Goal: Task Accomplishment & Management: Use online tool/utility

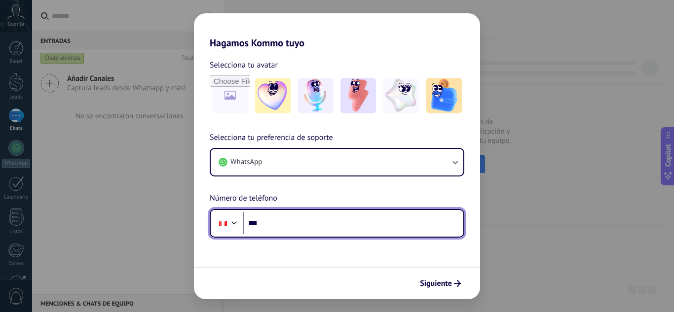
click at [322, 217] on input "***" at bounding box center [353, 223] width 220 height 23
type input "**********"
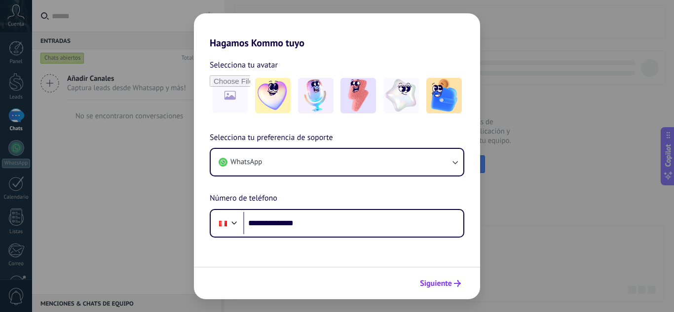
click at [448, 277] on button "Siguiente" at bounding box center [440, 283] width 50 height 17
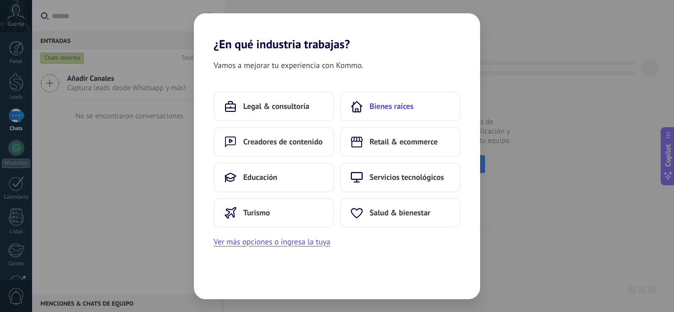
click at [381, 112] on button "Bienes raíces" at bounding box center [400, 107] width 120 height 30
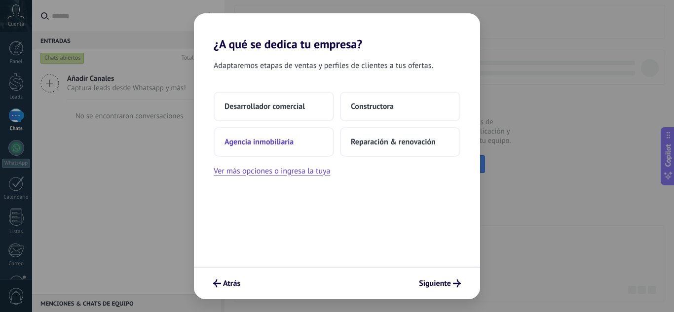
click at [272, 139] on span "Agencia inmobiliaria" at bounding box center [258, 142] width 69 height 10
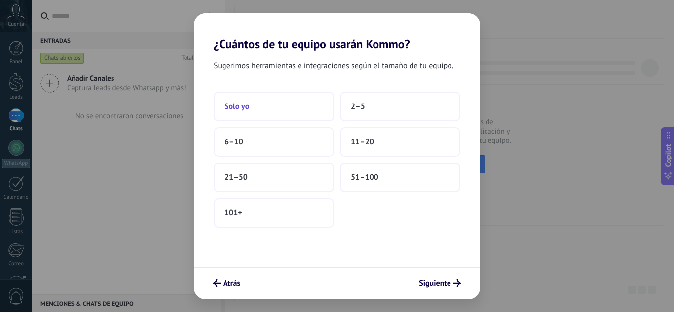
click at [255, 113] on button "Solo yo" at bounding box center [274, 107] width 120 height 30
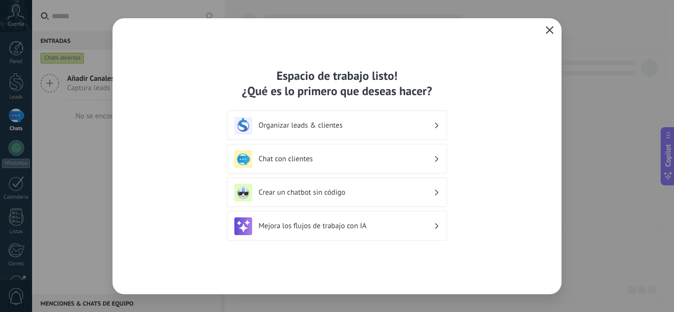
click at [544, 24] on button "button" at bounding box center [549, 31] width 13 height 14
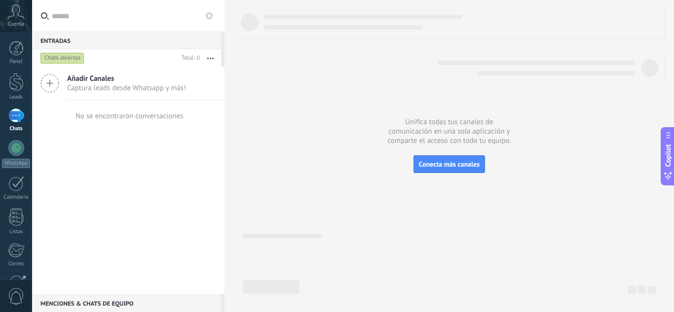
scroll to position [98, 0]
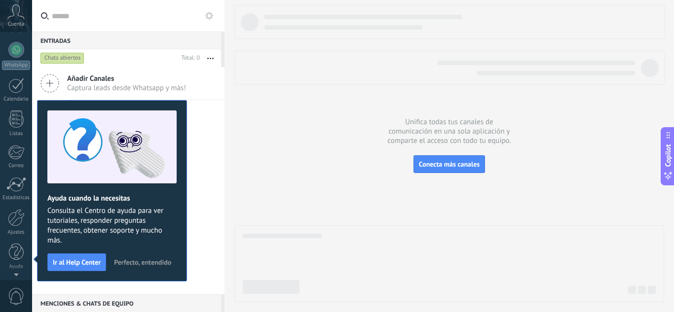
click at [224, 199] on div at bounding box center [224, 156] width 0 height 312
click at [277, 117] on div at bounding box center [449, 153] width 430 height 297
click at [16, 116] on div at bounding box center [16, 116] width 16 height 14
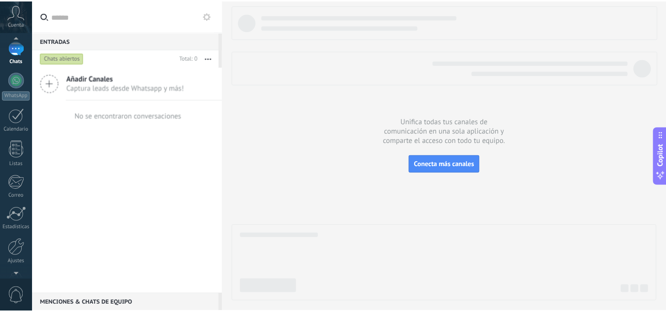
scroll to position [98, 0]
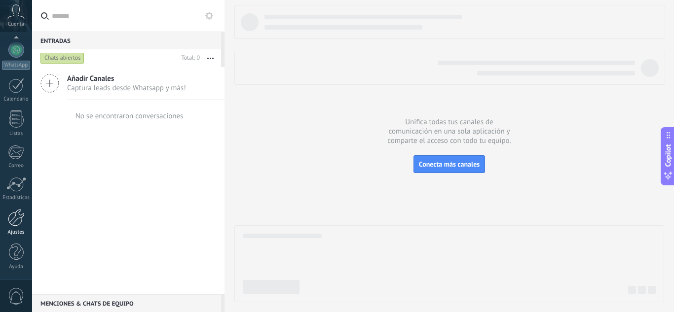
click at [12, 219] on div at bounding box center [16, 217] width 17 height 17
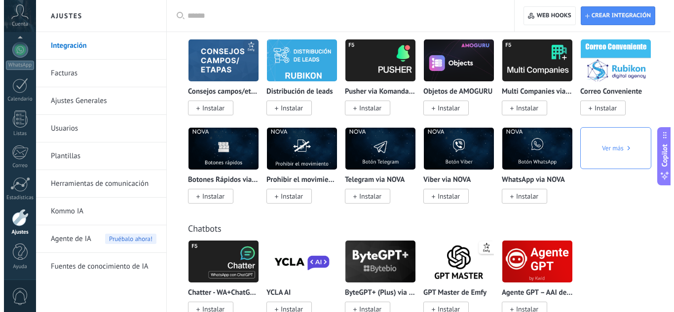
scroll to position [2367, 0]
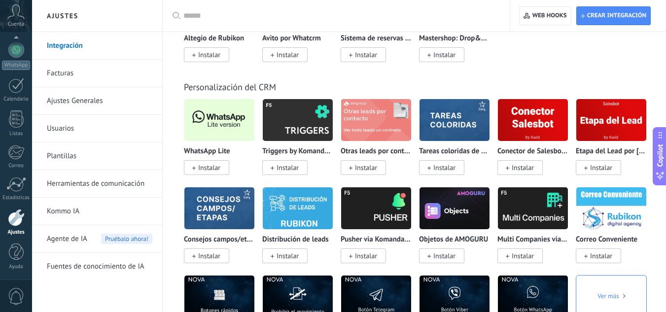
click at [230, 124] on img at bounding box center [219, 120] width 70 height 48
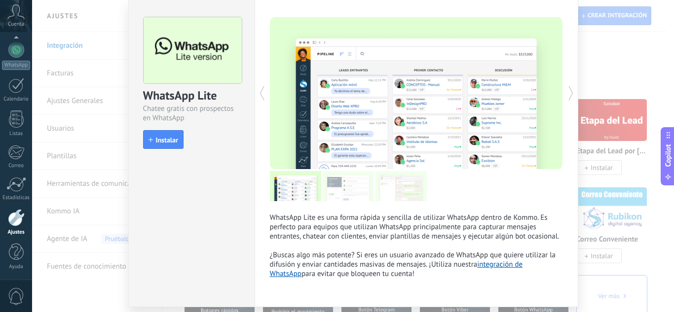
scroll to position [0, 0]
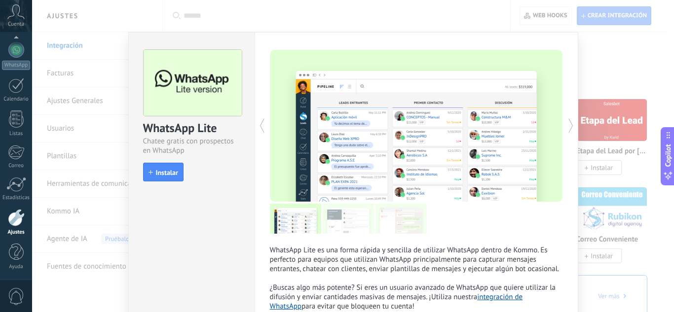
click at [611, 47] on div "WhatsApp Lite Chatee gratis con prospectos en WhatsApp install Instalar WhatsAp…" at bounding box center [353, 156] width 642 height 312
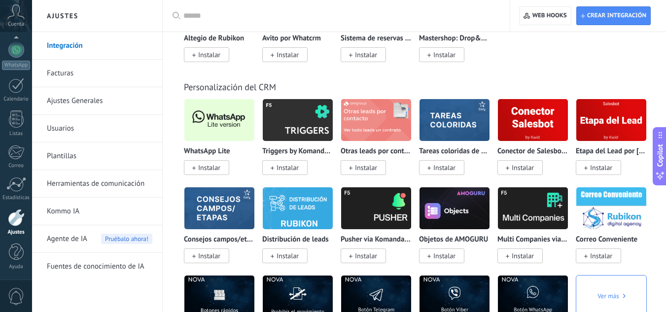
click at [213, 162] on span "Instalar" at bounding box center [206, 167] width 45 height 15
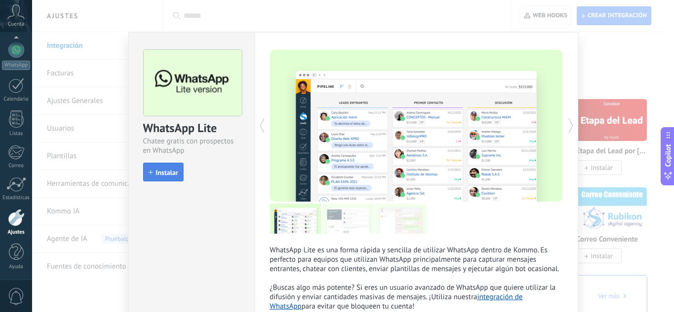
click at [160, 169] on span "Instalar" at bounding box center [167, 172] width 22 height 7
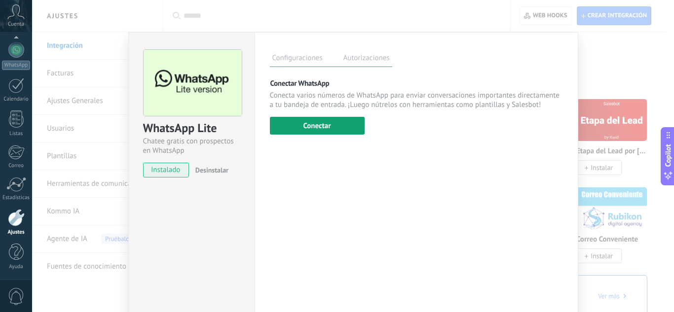
click at [332, 121] on button "Conectar" at bounding box center [317, 126] width 95 height 18
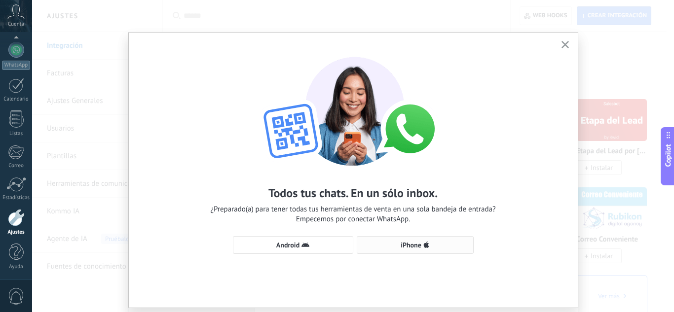
click at [407, 242] on span "iPhone" at bounding box center [410, 245] width 21 height 7
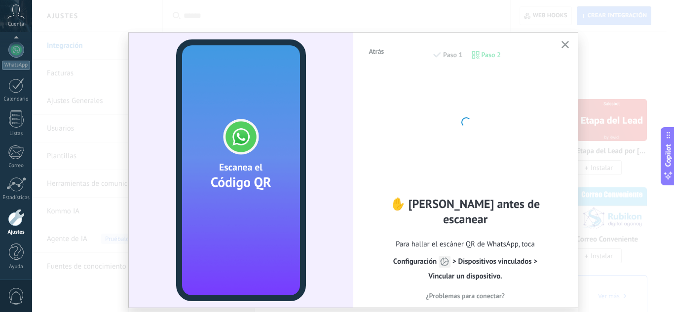
click at [211, 172] on video at bounding box center [241, 170] width 130 height 262
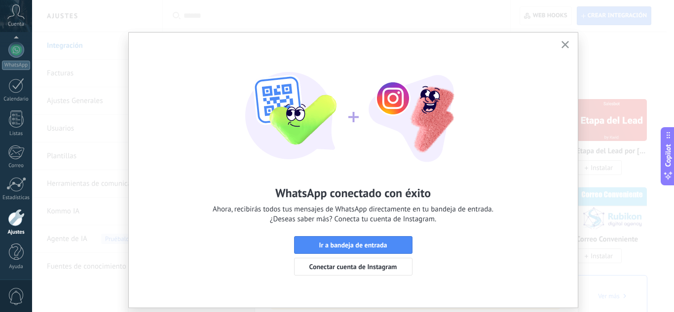
click at [564, 45] on use "button" at bounding box center [564, 44] width 7 height 7
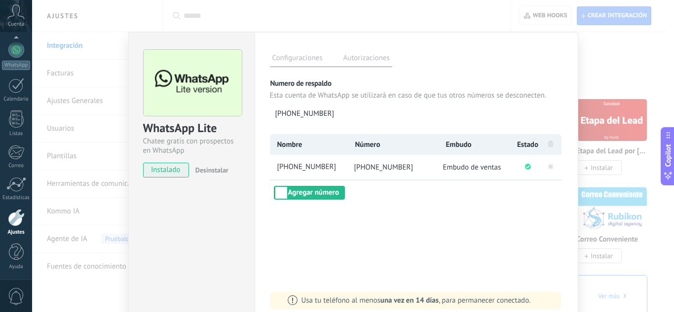
click at [387, 200] on div "Configuraciones Autorizaciones Esta pestaña registra a los usuarios que han con…" at bounding box center [416, 178] width 324 height 293
click at [610, 65] on div "WhatsApp Lite Chatee gratis con prospectos en WhatsApp instalado Desinstalar Co…" at bounding box center [353, 156] width 642 height 312
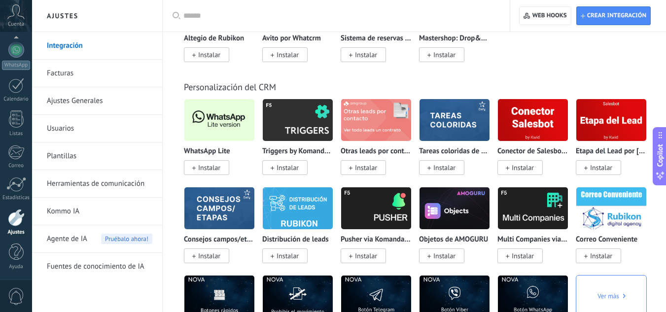
click at [223, 130] on img at bounding box center [219, 120] width 70 height 48
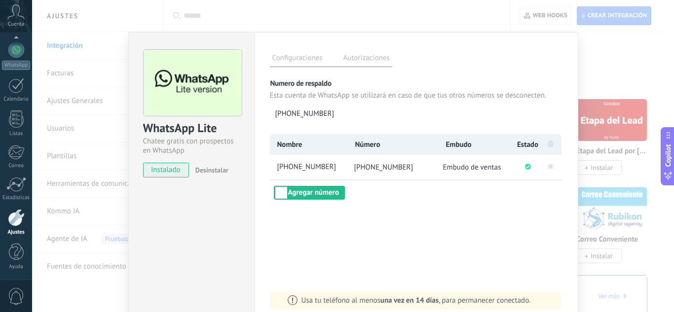
click at [632, 53] on div "WhatsApp Lite Chatee gratis con prospectos en WhatsApp instalado Desinstalar Co…" at bounding box center [353, 156] width 642 height 312
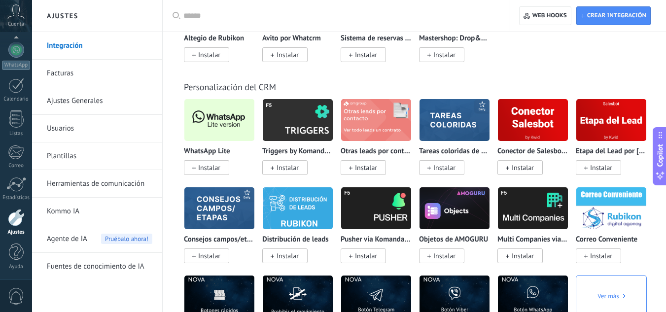
click at [214, 168] on span "Instalar" at bounding box center [209, 167] width 22 height 9
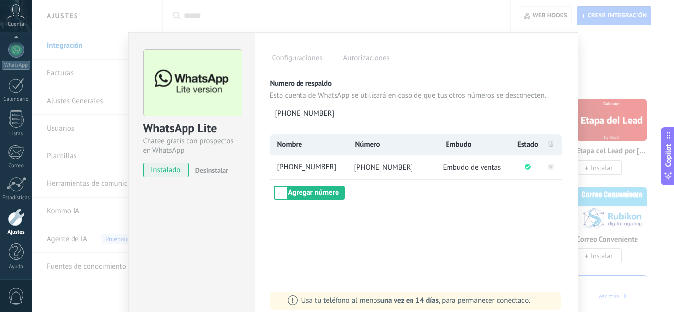
click at [370, 62] on label "Autorizaciones" at bounding box center [366, 59] width 51 height 14
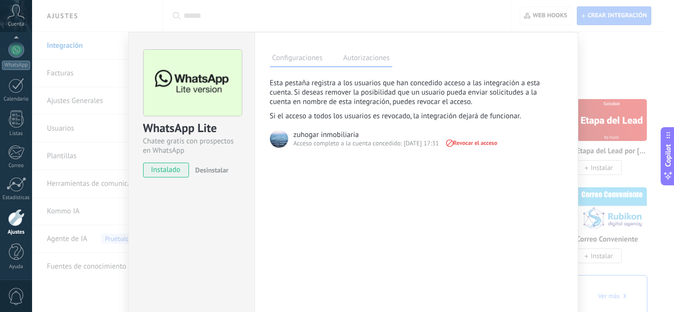
click at [300, 55] on label "Configuraciones" at bounding box center [297, 59] width 55 height 14
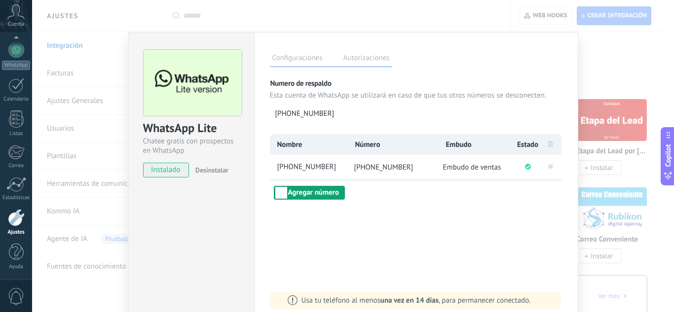
click at [319, 195] on button "Agregar número" at bounding box center [309, 193] width 71 height 14
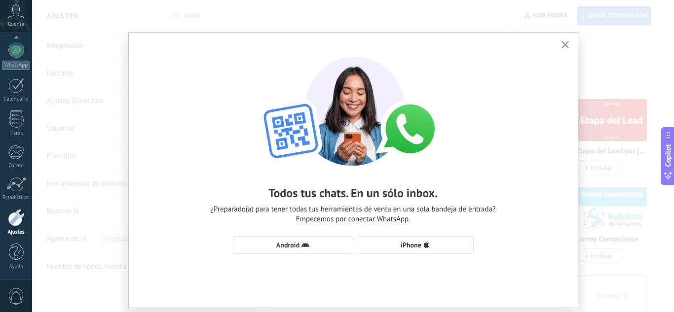
click at [563, 43] on icon "button" at bounding box center [564, 44] width 7 height 7
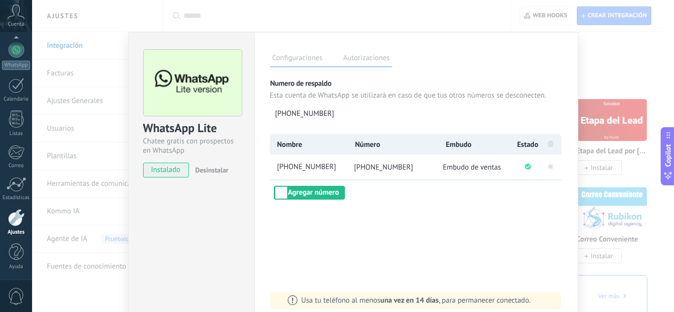
click at [589, 51] on div "WhatsApp Lite Chatee gratis con prospectos en WhatsApp instalado Desinstalar Co…" at bounding box center [353, 156] width 642 height 312
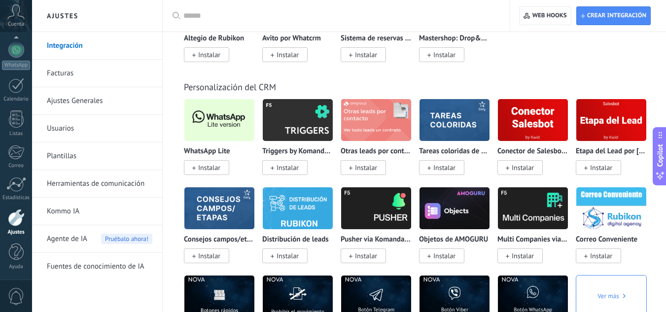
click at [223, 115] on img at bounding box center [219, 120] width 70 height 48
click at [224, 151] on p "WhatsApp Lite" at bounding box center [207, 151] width 46 height 8
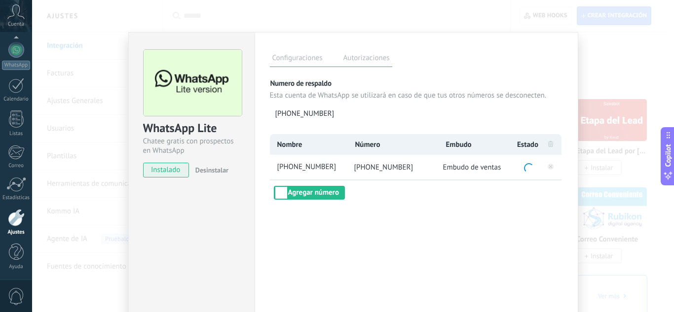
click at [174, 175] on span "instalado" at bounding box center [166, 170] width 45 height 15
click at [304, 167] on span "[PHONE_NUMBER]" at bounding box center [311, 167] width 72 height 10
click at [404, 166] on span "[PHONE_NUMBER]" at bounding box center [383, 167] width 59 height 9
click at [452, 164] on span "Embudo de ventas" at bounding box center [472, 167] width 58 height 9
click at [544, 167] on icon at bounding box center [550, 166] width 12 height 12
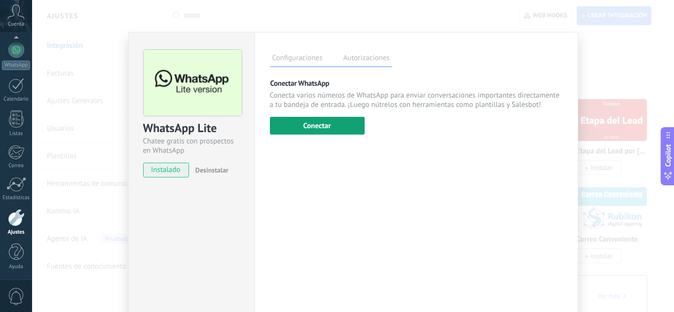
click at [335, 121] on button "Conectar" at bounding box center [317, 126] width 95 height 18
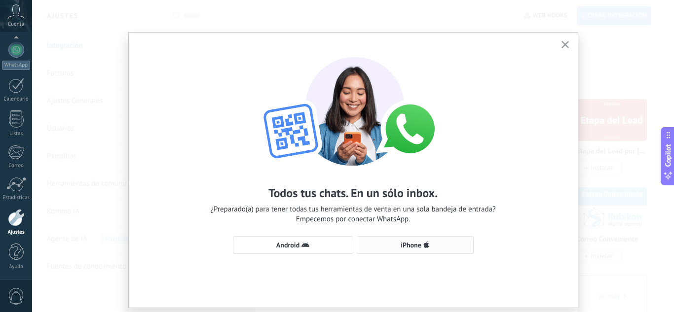
click at [419, 246] on span "iPhone" at bounding box center [410, 245] width 21 height 7
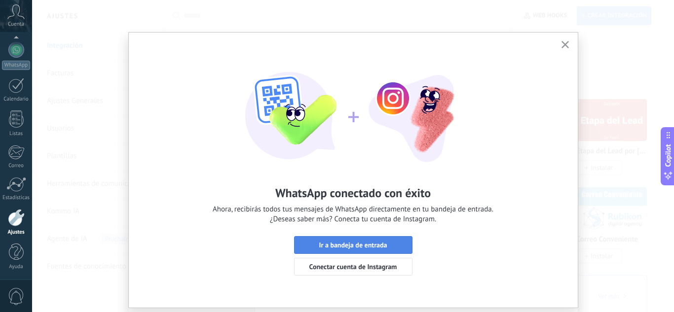
click at [393, 241] on button "Ir a bandeja de entrada" at bounding box center [353, 245] width 118 height 18
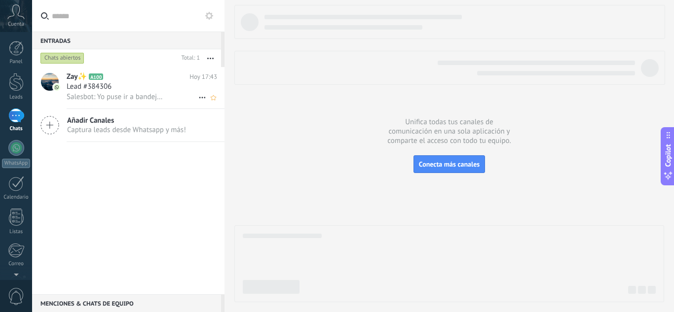
click at [162, 85] on div "Lead #384306" at bounding box center [142, 87] width 150 height 10
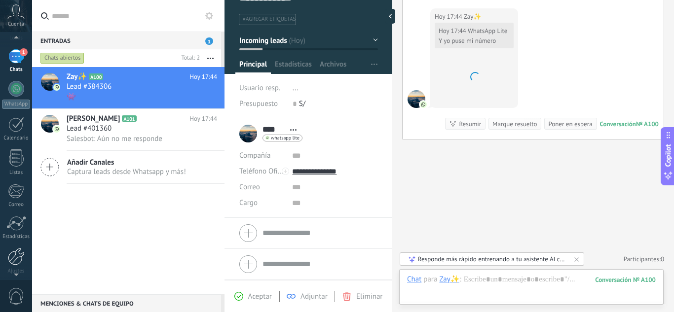
scroll to position [62, 0]
click at [16, 254] on div at bounding box center [16, 253] width 17 height 17
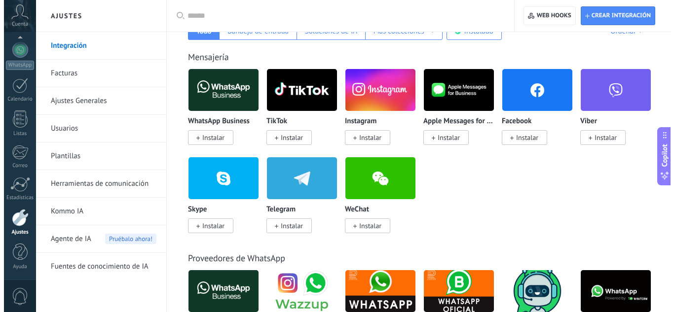
scroll to position [197, 0]
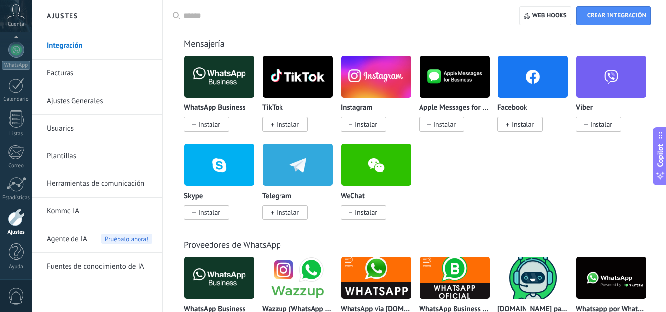
click at [287, 126] on span "Instalar" at bounding box center [288, 124] width 22 height 9
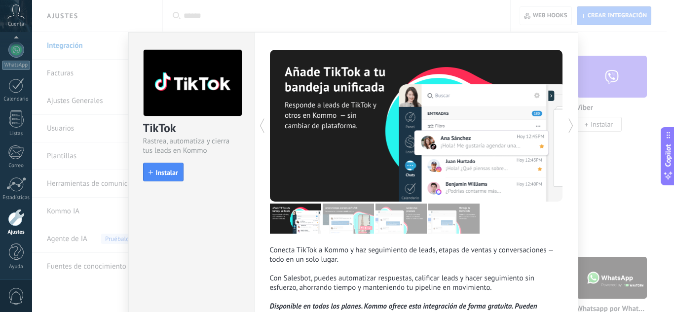
click at [626, 65] on div "TikTok Rastrea, automatiza y cierra tus leads en Kommo install Instalar Conecta…" at bounding box center [353, 156] width 642 height 312
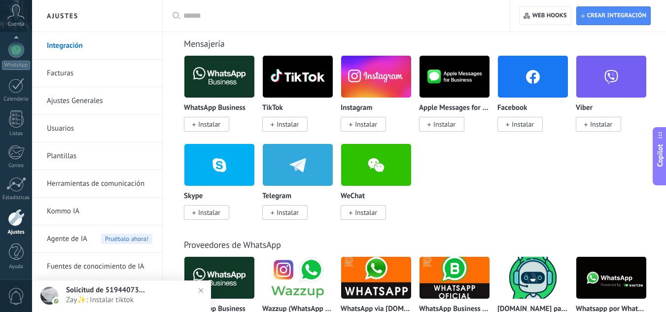
click at [286, 130] on span "Instalar" at bounding box center [284, 124] width 45 height 15
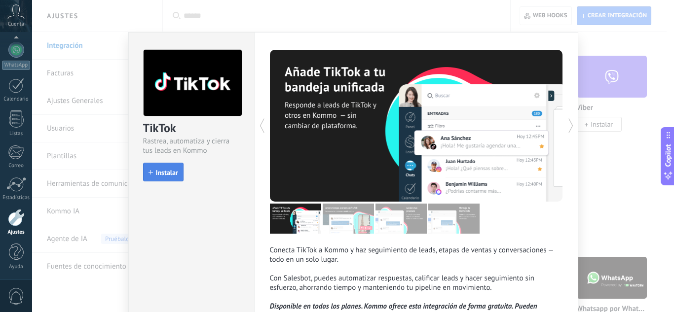
click at [144, 166] on button "Instalar" at bounding box center [163, 172] width 40 height 19
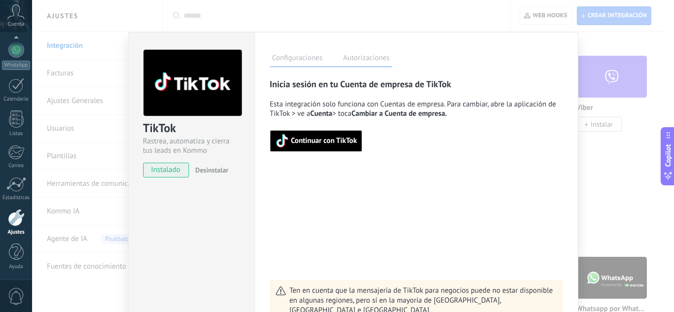
click at [69, 140] on div "TikTok Rastrea, automatiza y cierra tus leads en Kommo instalado Desinstalar Co…" at bounding box center [353, 156] width 642 height 312
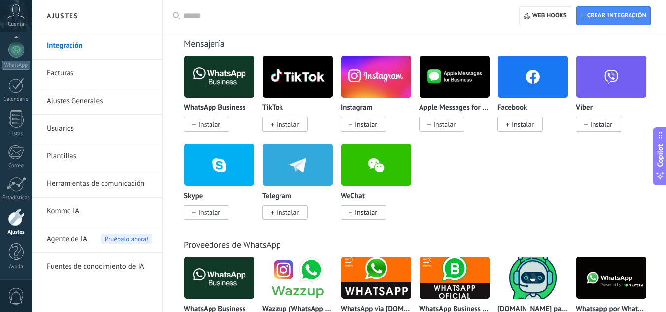
click at [289, 124] on span "Instalar" at bounding box center [288, 124] width 22 height 9
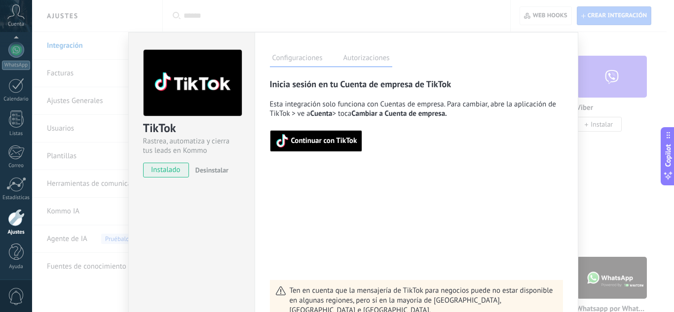
click at [315, 142] on span "Continuar con TikTok" at bounding box center [324, 141] width 66 height 7
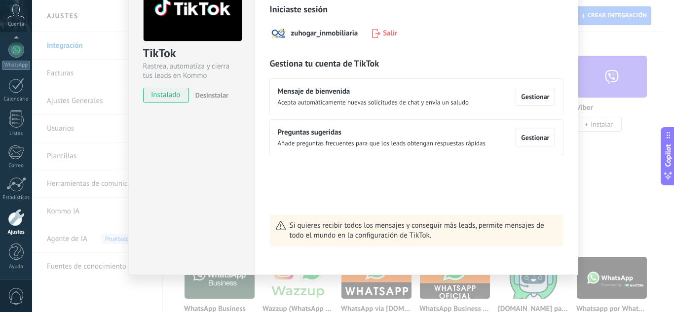
scroll to position [26, 0]
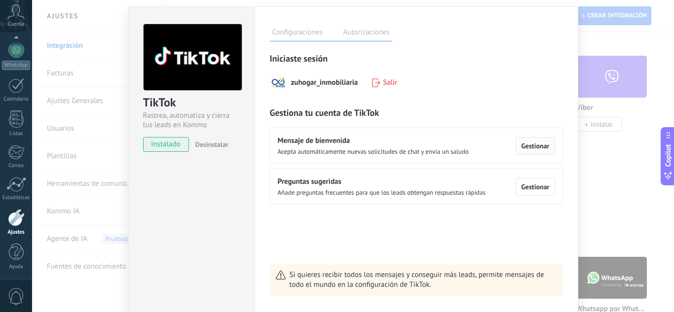
click at [531, 145] on span "Gestionar" at bounding box center [535, 146] width 28 height 7
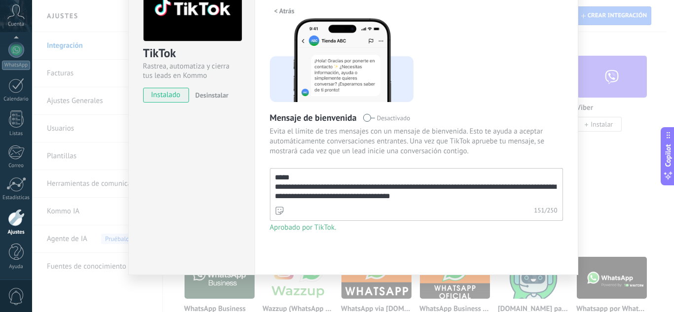
scroll to position [0, 0]
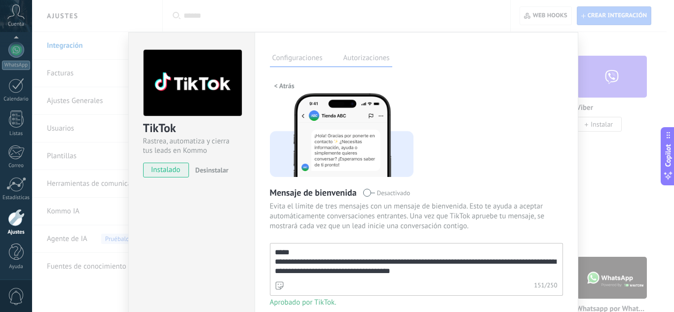
click at [293, 89] on button "< Atrás" at bounding box center [284, 85] width 29 height 15
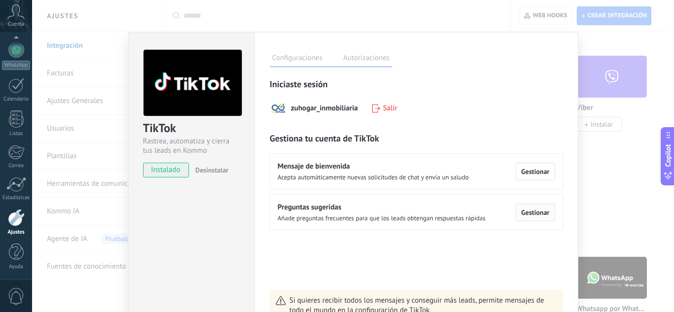
click at [534, 212] on span "Gestionar" at bounding box center [535, 212] width 28 height 7
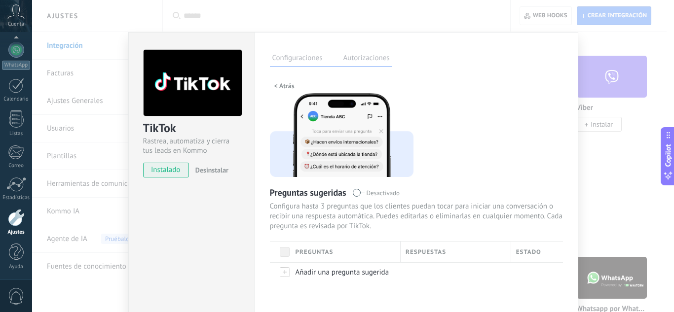
click at [364, 60] on label "Autorizaciones" at bounding box center [366, 59] width 51 height 14
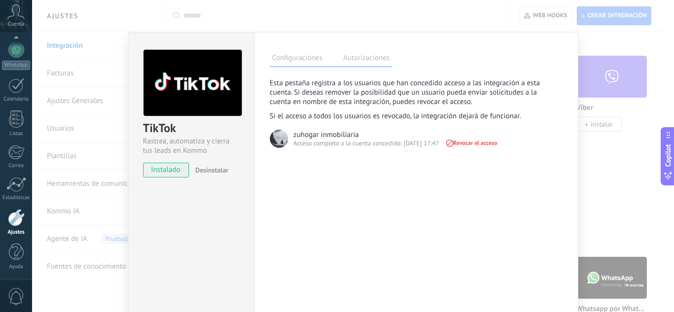
click at [312, 62] on label "Configuraciones" at bounding box center [297, 59] width 55 height 14
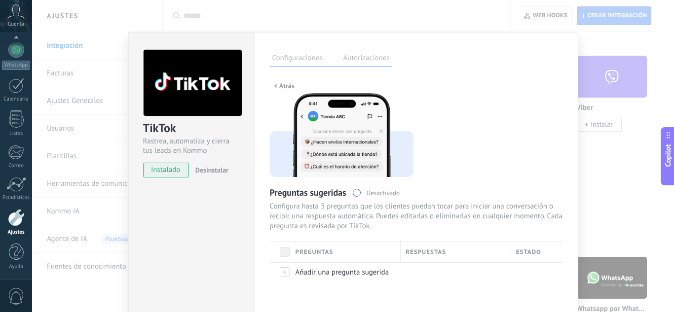
click at [604, 125] on div "TikTok Rastrea, automatiza y cierra tus leads en Kommo instalado Desinstalar Co…" at bounding box center [353, 156] width 642 height 312
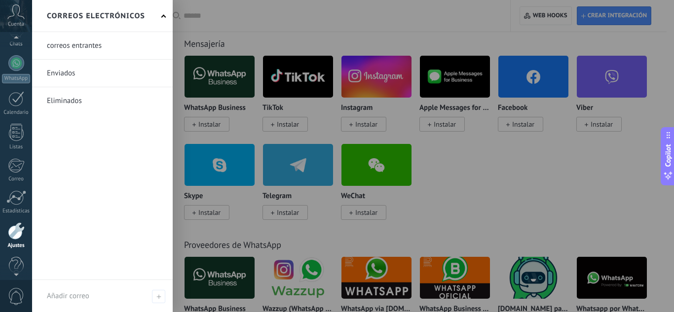
scroll to position [72, 0]
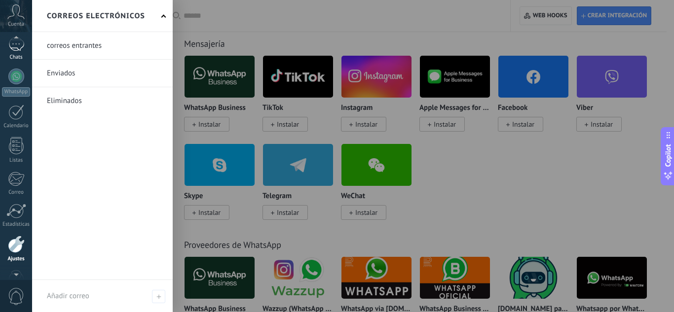
click at [17, 58] on div "Chats" at bounding box center [16, 57] width 29 height 6
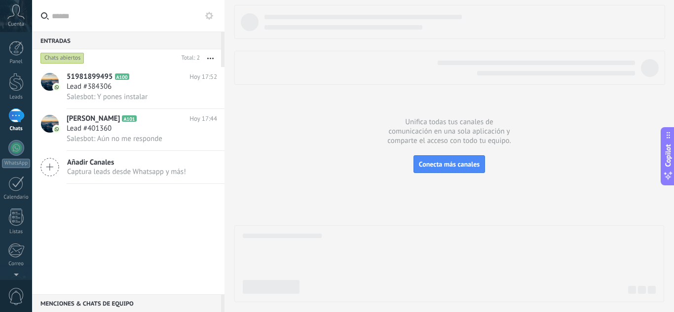
click at [14, 122] on div "1" at bounding box center [16, 116] width 16 height 14
click at [14, 152] on div at bounding box center [16, 148] width 16 height 16
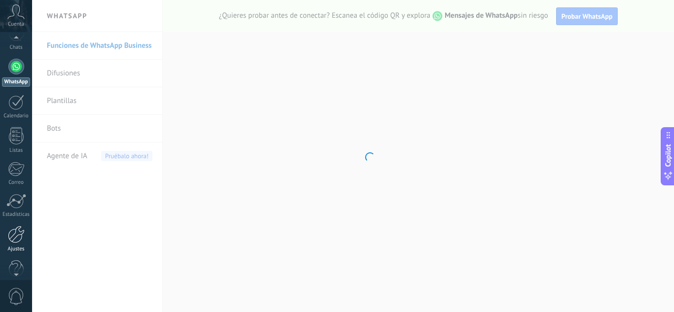
click at [24, 242] on div at bounding box center [16, 234] width 17 height 17
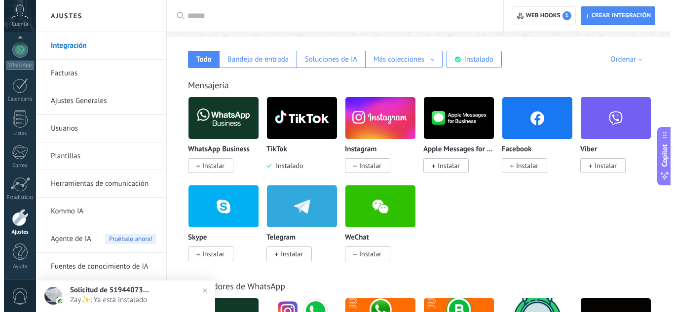
scroll to position [197, 0]
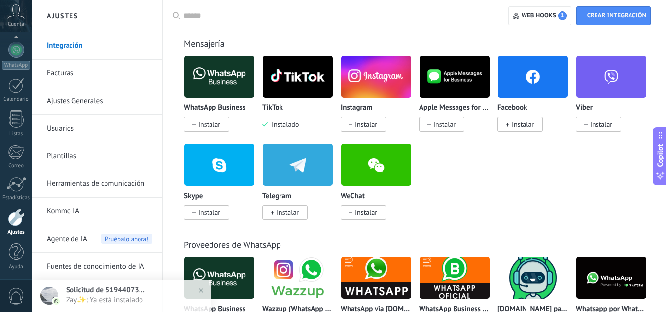
click at [293, 122] on span "Instalado" at bounding box center [283, 124] width 31 height 9
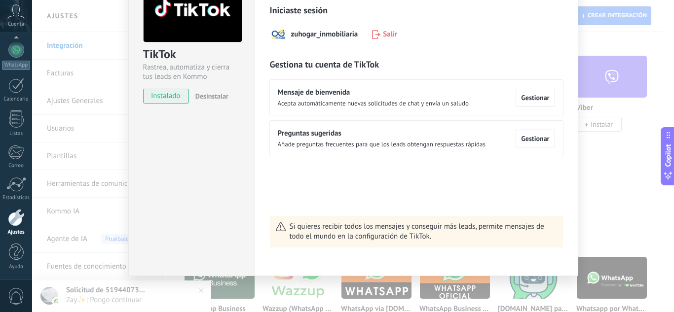
scroll to position [75, 0]
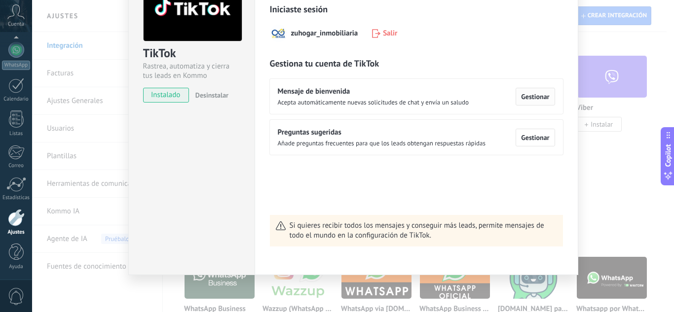
click at [539, 99] on span "Gestionar" at bounding box center [535, 96] width 28 height 7
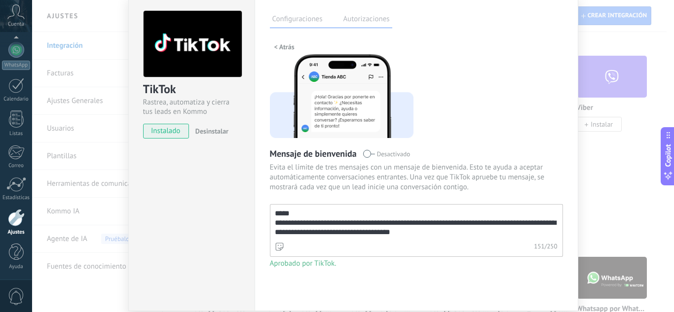
scroll to position [0, 0]
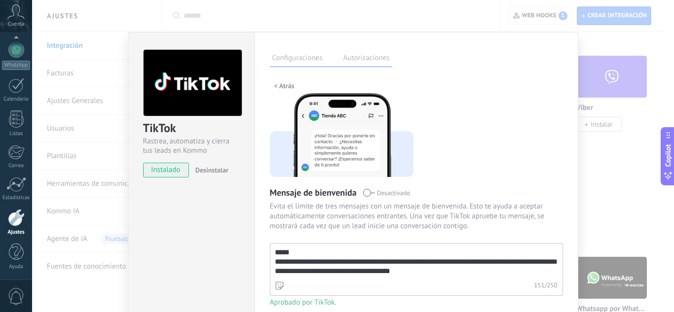
click at [613, 84] on div "**********" at bounding box center [353, 156] width 642 height 312
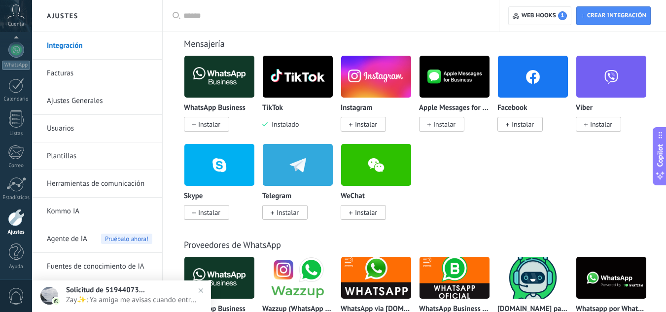
click at [288, 119] on div "TikTok Instalado" at bounding box center [297, 116] width 71 height 25
click at [280, 82] on img at bounding box center [298, 77] width 70 height 48
click at [290, 129] on div "TikTok Instalado" at bounding box center [301, 99] width 78 height 88
click at [299, 94] on img at bounding box center [298, 77] width 70 height 48
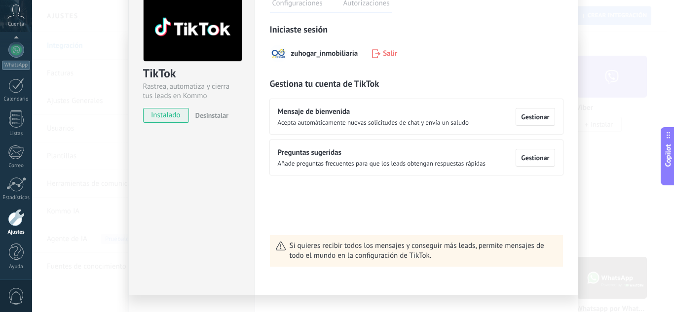
scroll to position [75, 0]
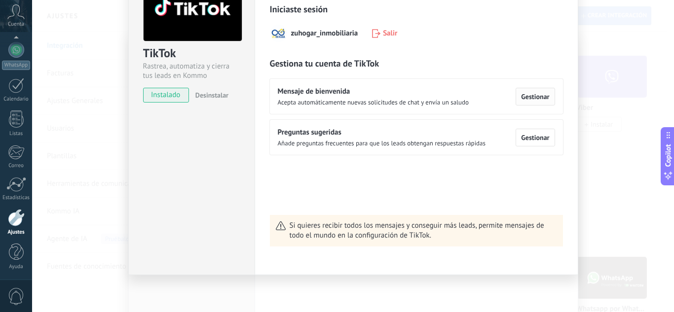
click at [542, 95] on span "Gestionar" at bounding box center [535, 96] width 28 height 7
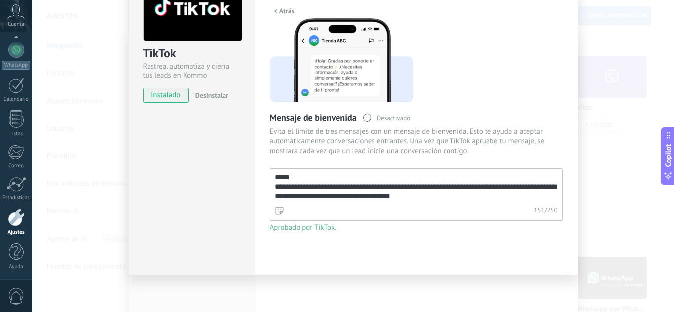
click at [581, 169] on div "**********" at bounding box center [353, 156] width 642 height 312
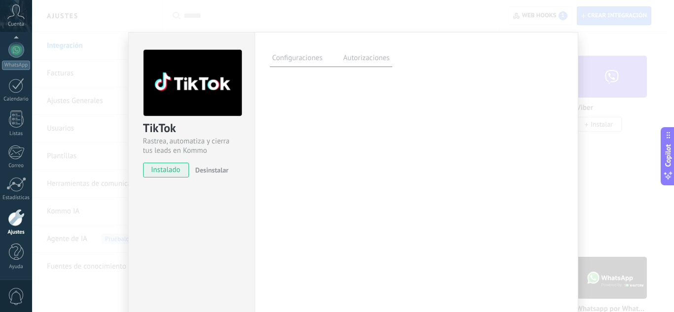
scroll to position [0, 0]
click at [607, 169] on div "TikTok Rastrea, automatiza y cierra tus leads en Kommo instalado Desinstalar Co…" at bounding box center [353, 156] width 642 height 312
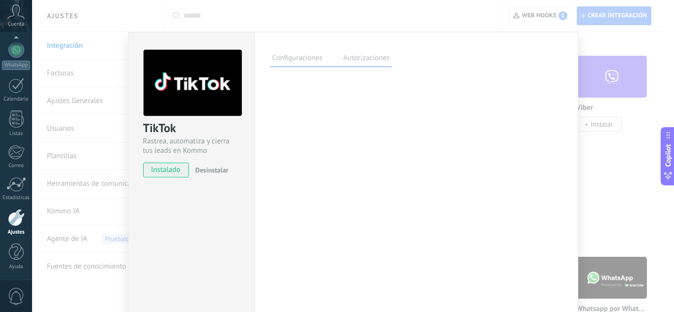
click at [594, 190] on div "TikTok Rastrea, automatiza y cierra tus leads en Kommo instalado Desinstalar Co…" at bounding box center [353, 156] width 642 height 312
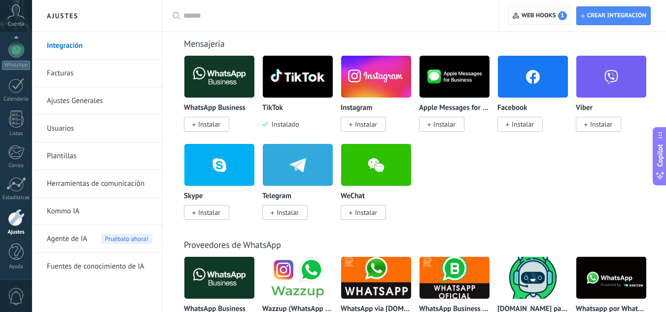
click at [522, 127] on span "Instalar" at bounding box center [523, 124] width 22 height 9
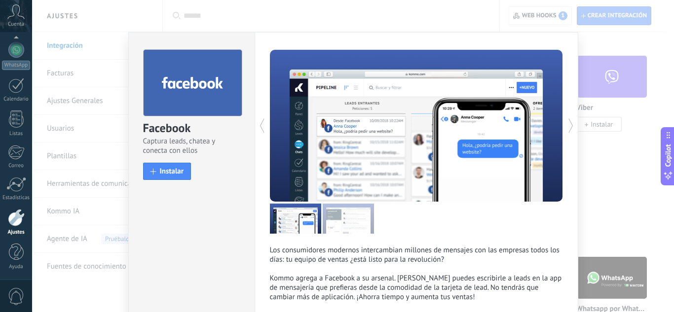
click at [385, 214] on div at bounding box center [416, 219] width 293 height 30
click at [412, 237] on div "Los consumidores modernos intercambian millones de mensajes con las empresas to…" at bounding box center [416, 176] width 293 height 252
click at [332, 129] on div at bounding box center [343, 126] width 146 height 152
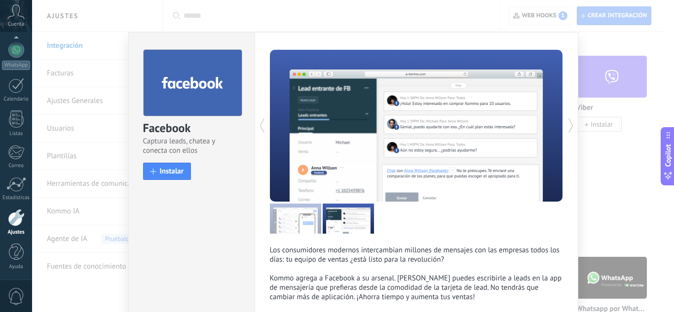
click at [623, 203] on div "Facebook Captura leads, chatea y conecta con ellos install Instalar Los consumi…" at bounding box center [353, 156] width 642 height 312
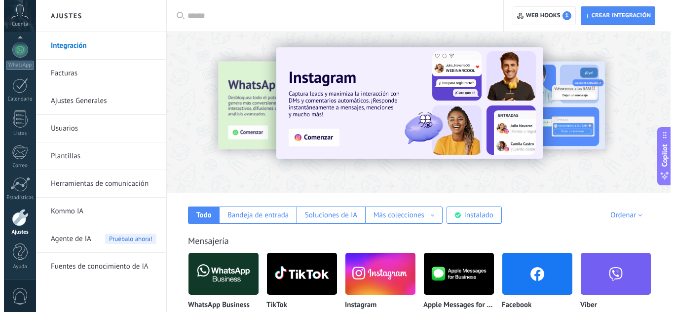
scroll to position [197, 0]
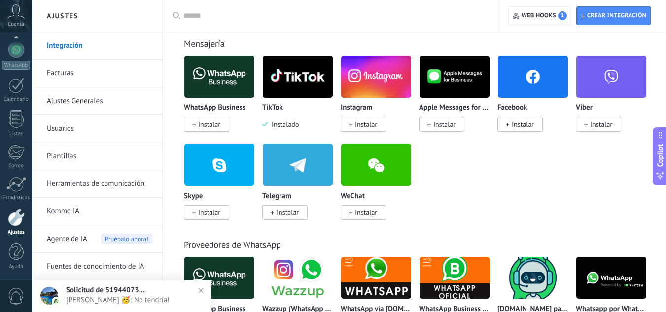
click at [519, 122] on span "Instalar" at bounding box center [523, 124] width 22 height 9
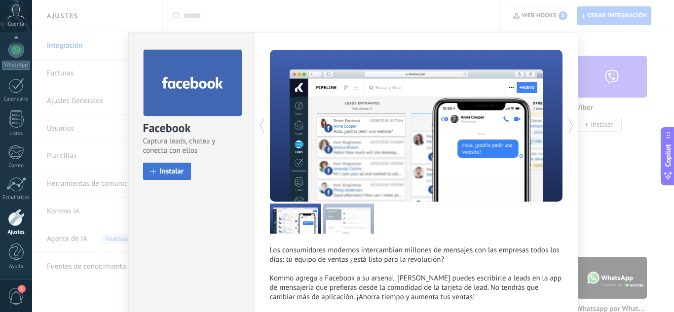
click at [160, 179] on button "Instalar" at bounding box center [167, 171] width 48 height 17
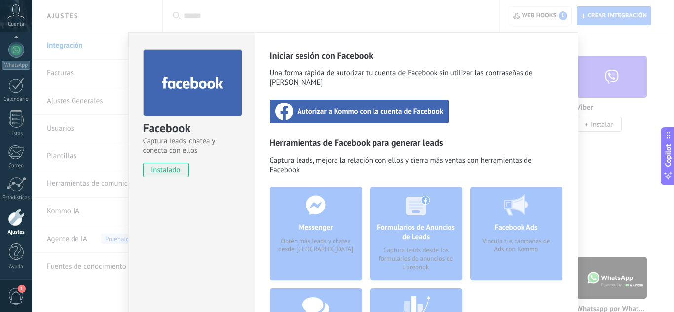
click at [178, 166] on span "instalado" at bounding box center [166, 170] width 45 height 15
click at [398, 107] on span "Autorizar a Kommo con la cuenta de Facebook" at bounding box center [370, 112] width 146 height 10
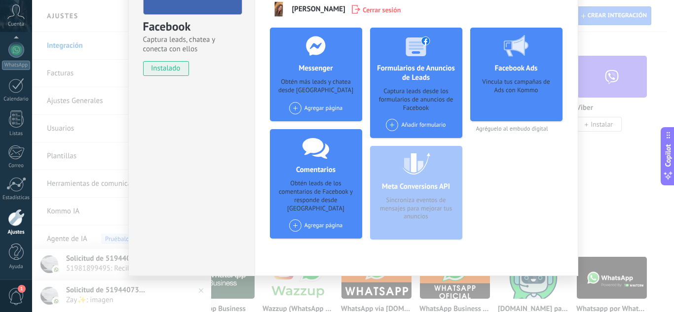
scroll to position [103, 0]
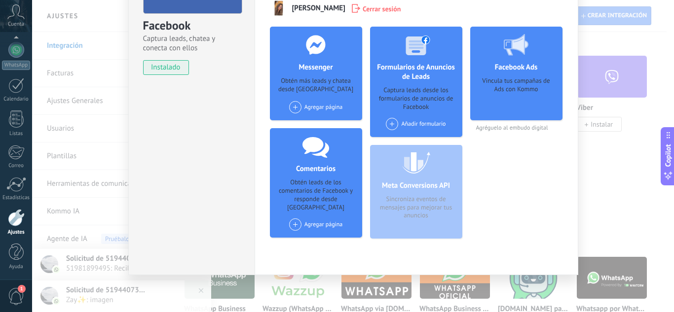
click at [337, 218] on div "Agregar página" at bounding box center [316, 224] width 54 height 12
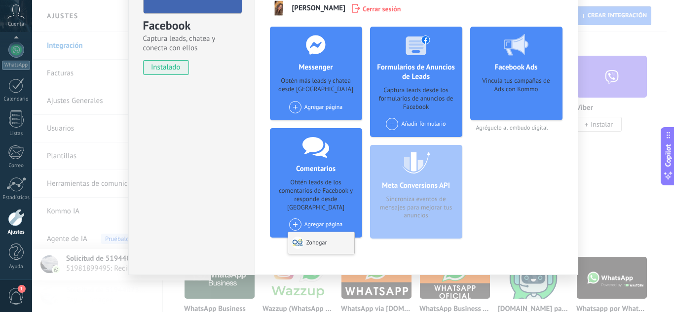
click at [324, 238] on div "Zohogar" at bounding box center [321, 243] width 66 height 22
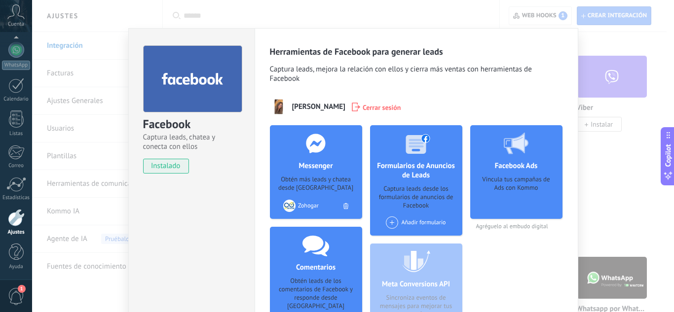
scroll to position [53, 0]
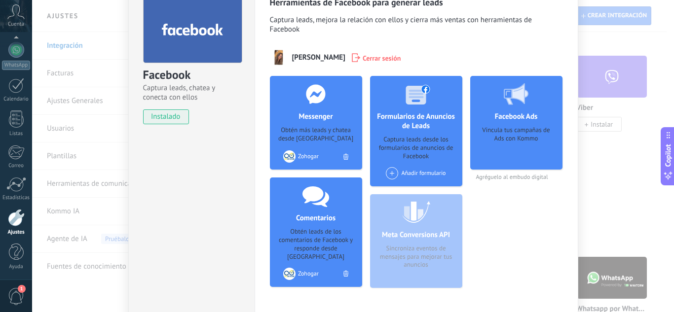
click at [593, 142] on div "Facebook Captura leads, chatea y conecta con ellos instalado Desinstalar Herram…" at bounding box center [353, 156] width 642 height 312
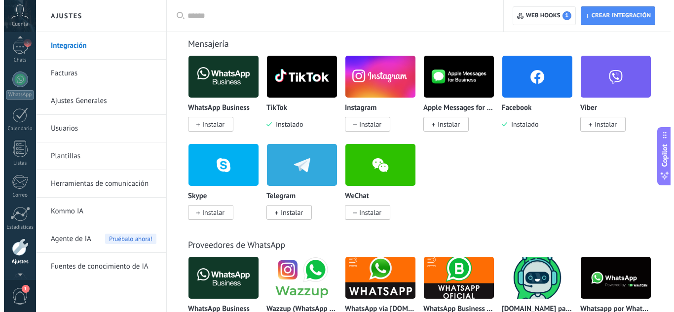
scroll to position [98, 0]
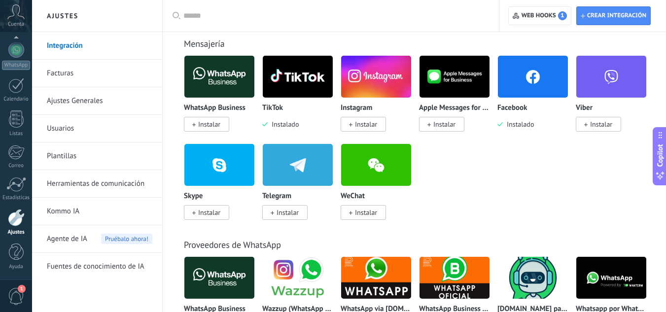
click at [523, 122] on span "Instalado" at bounding box center [518, 124] width 31 height 9
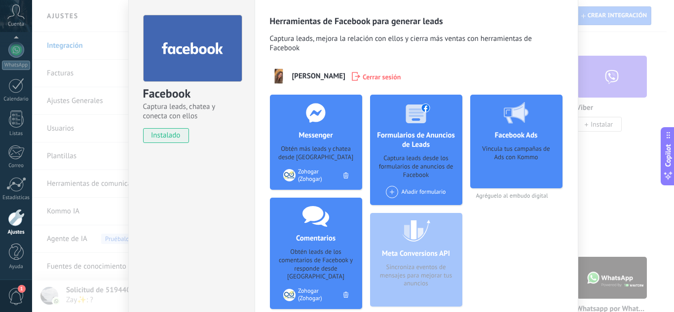
scroll to position [49, 0]
